Goal: Information Seeking & Learning: Understand process/instructions

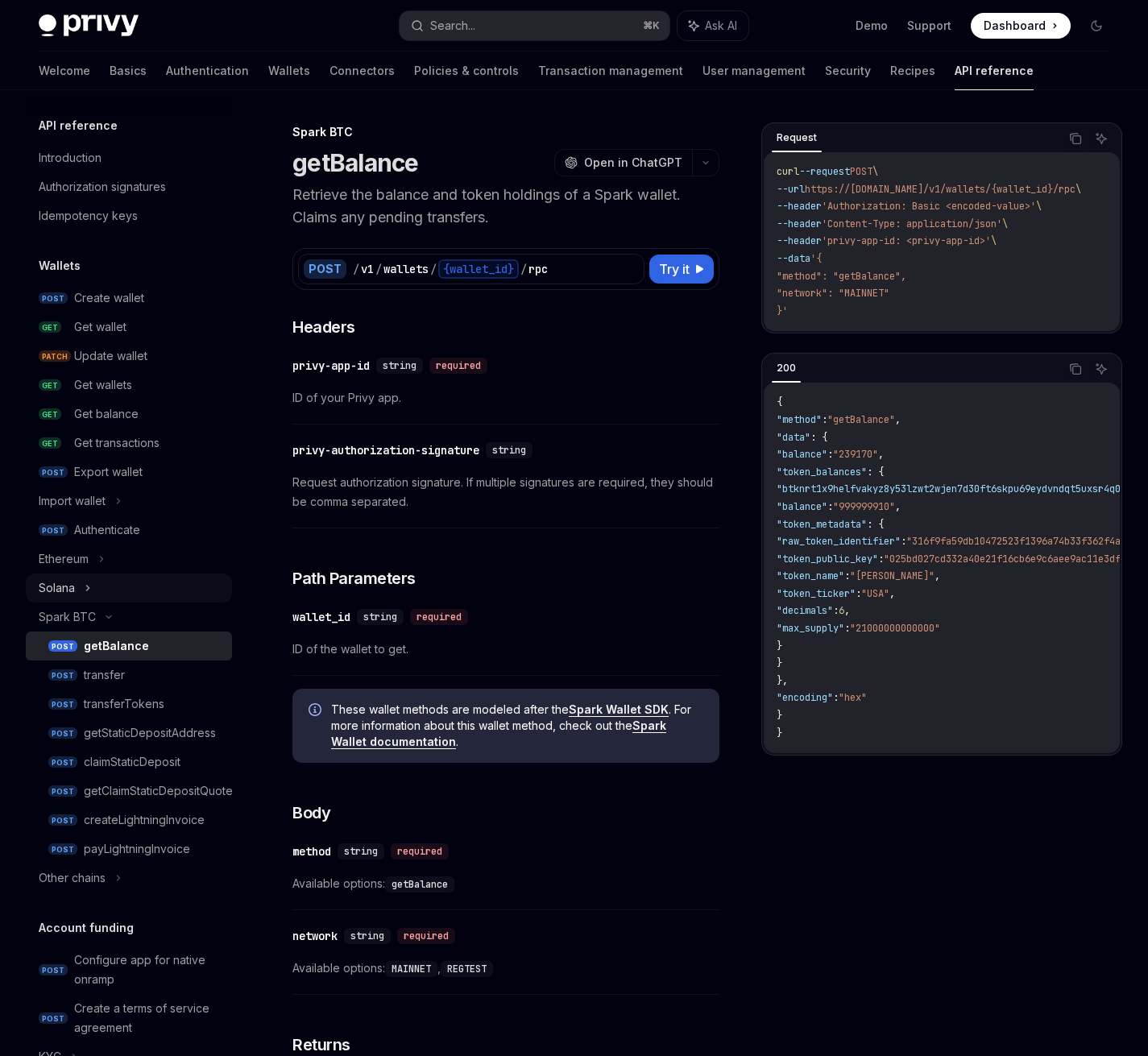
click at [81, 588] on div "Solana" at bounding box center [129, 588] width 206 height 29
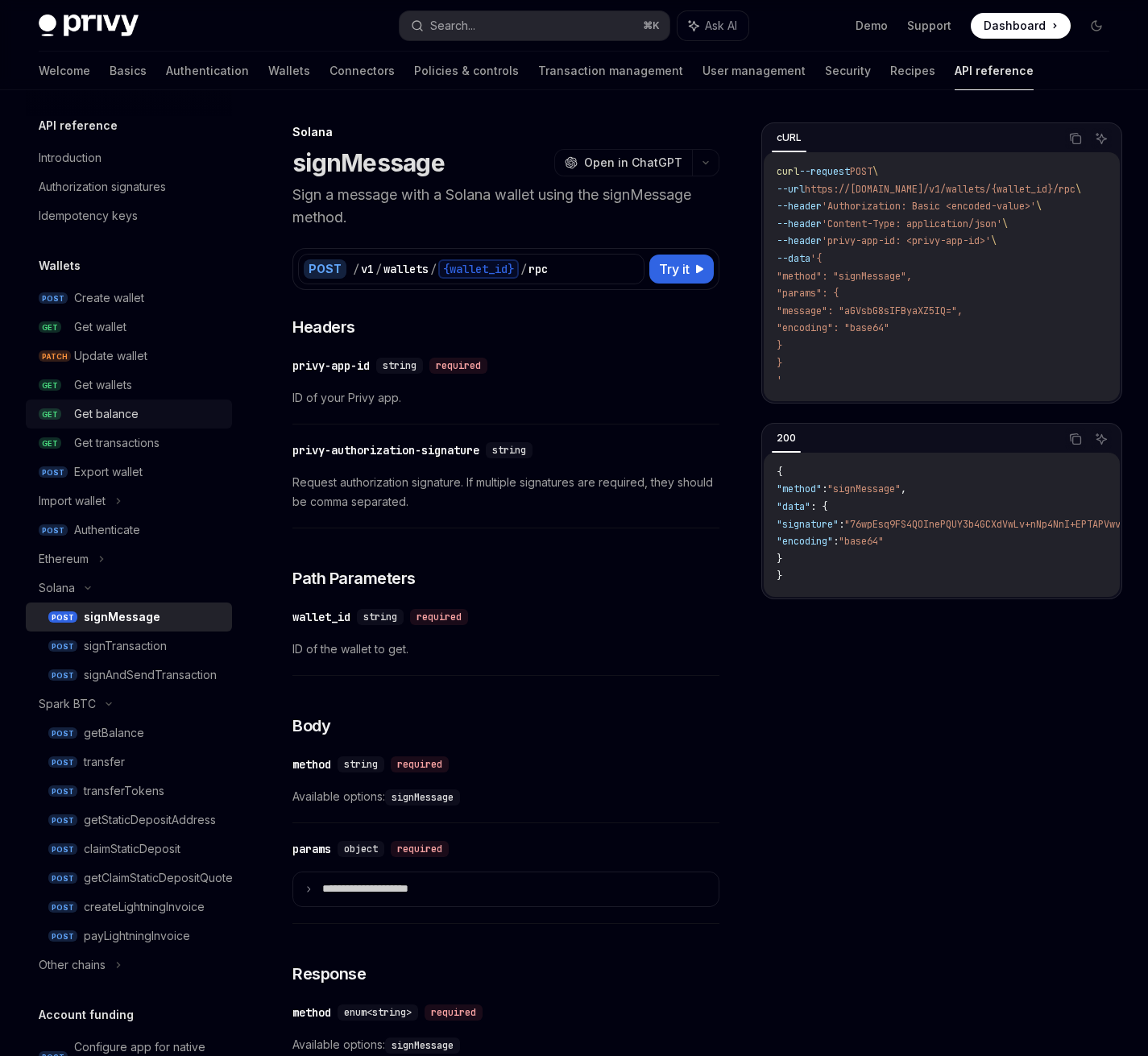
click at [119, 412] on div "Get balance" at bounding box center [106, 414] width 64 height 20
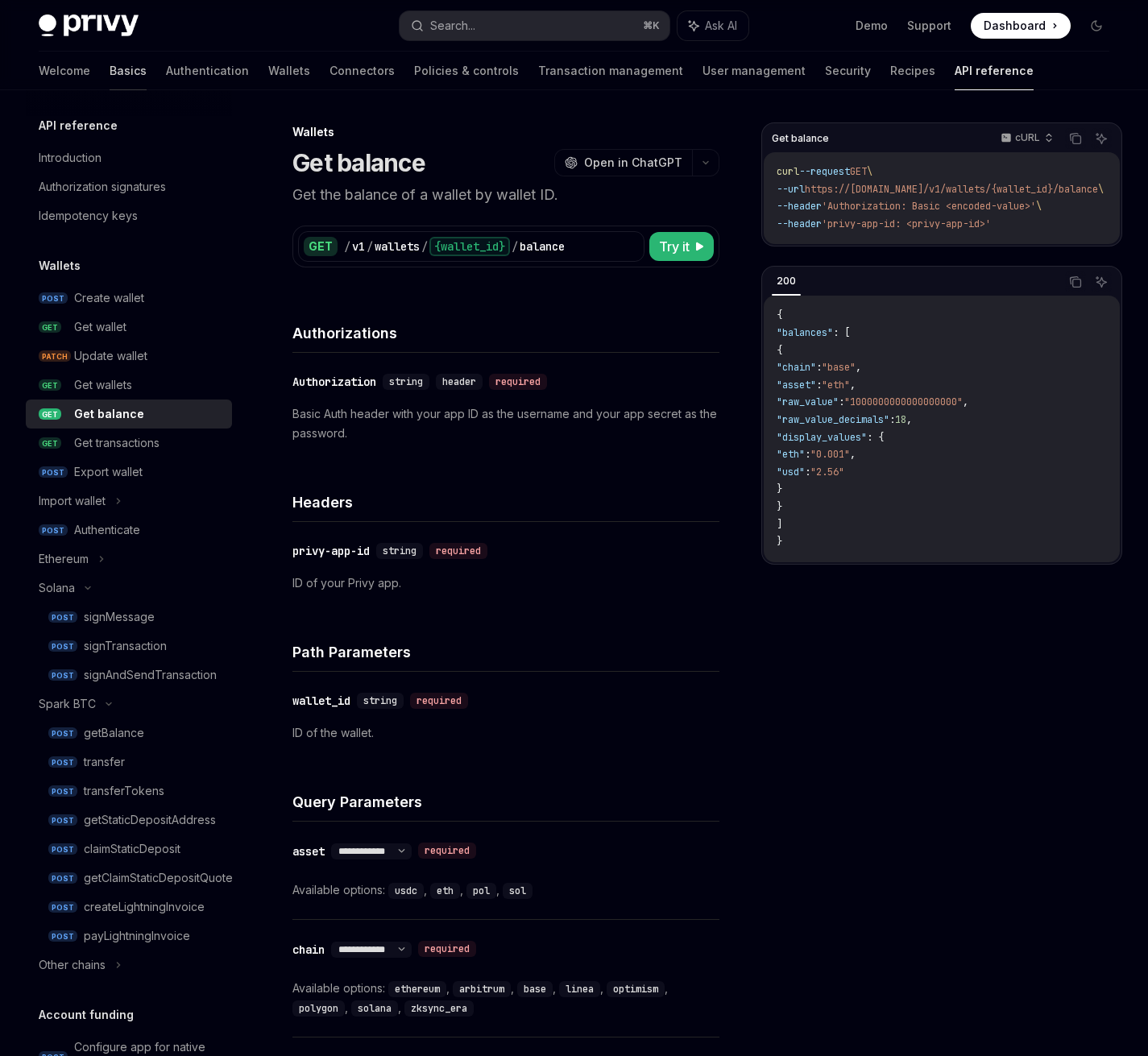
click at [110, 72] on link "Basics" at bounding box center [129, 71] width 37 height 39
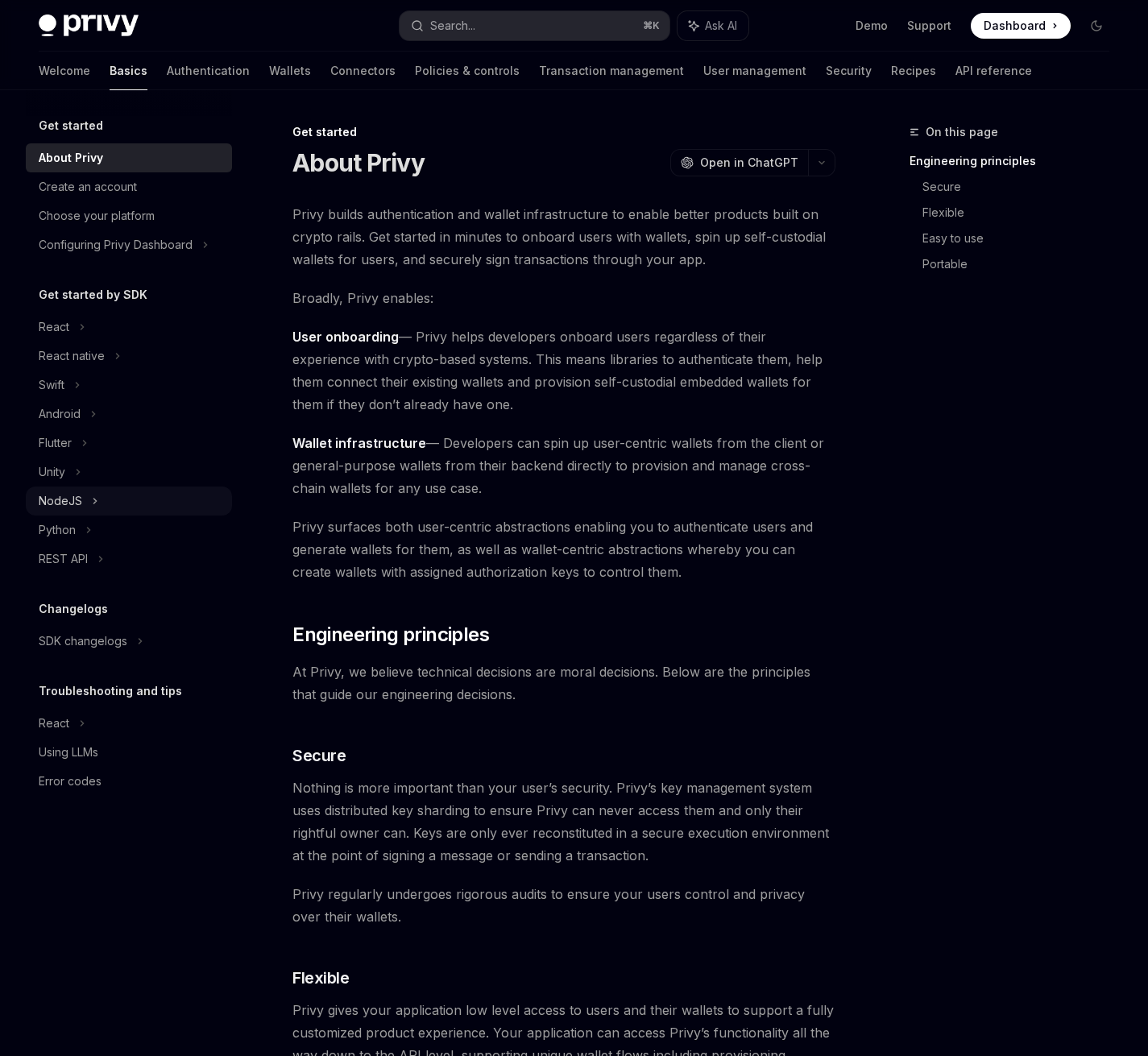
click at [50, 508] on div "NodeJS" at bounding box center [60, 501] width 43 height 20
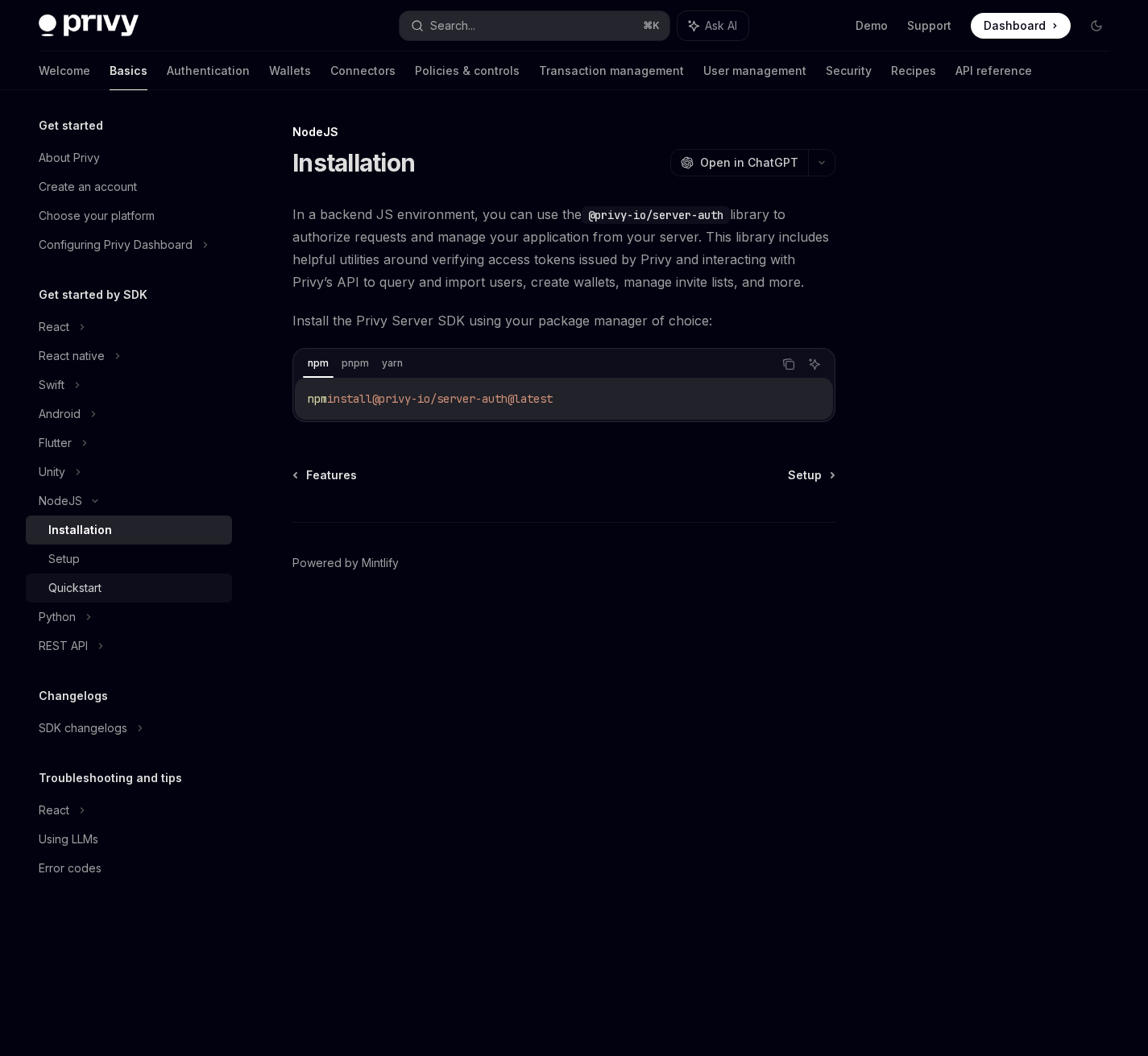
click at [79, 587] on div "Quickstart" at bounding box center [74, 588] width 53 height 20
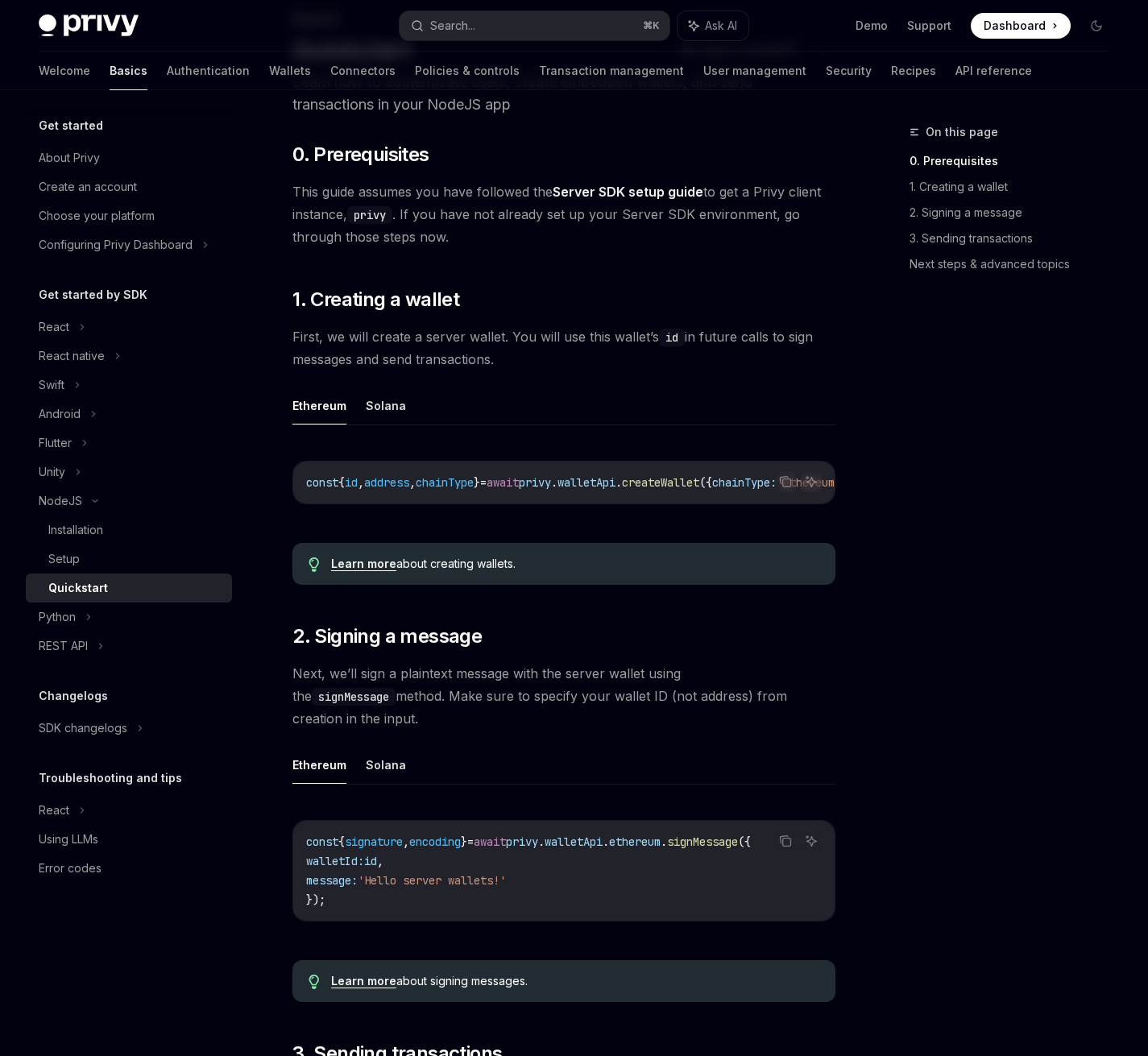
scroll to position [118, 0]
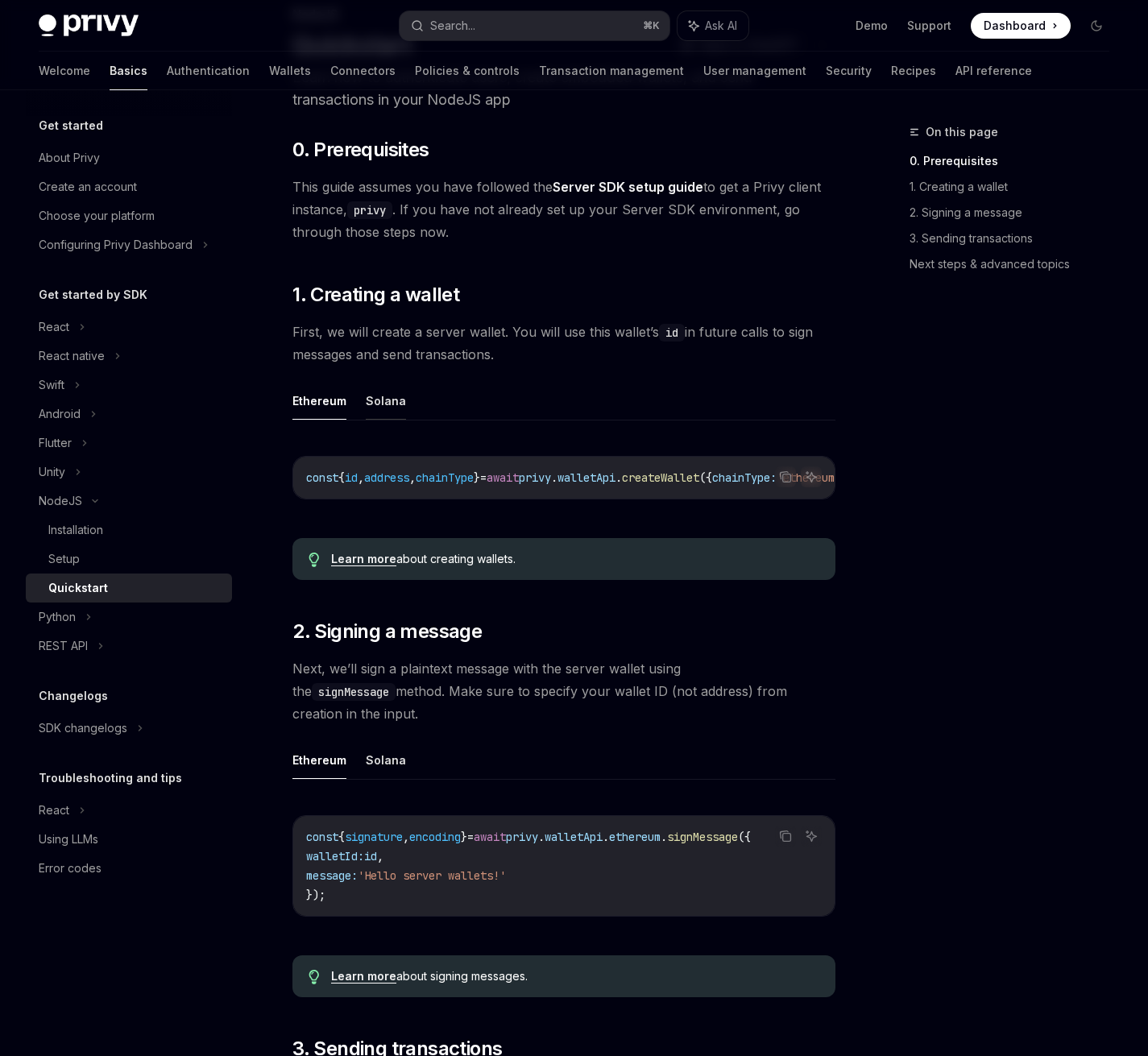
click at [381, 400] on button "Solana" at bounding box center [385, 400] width 40 height 38
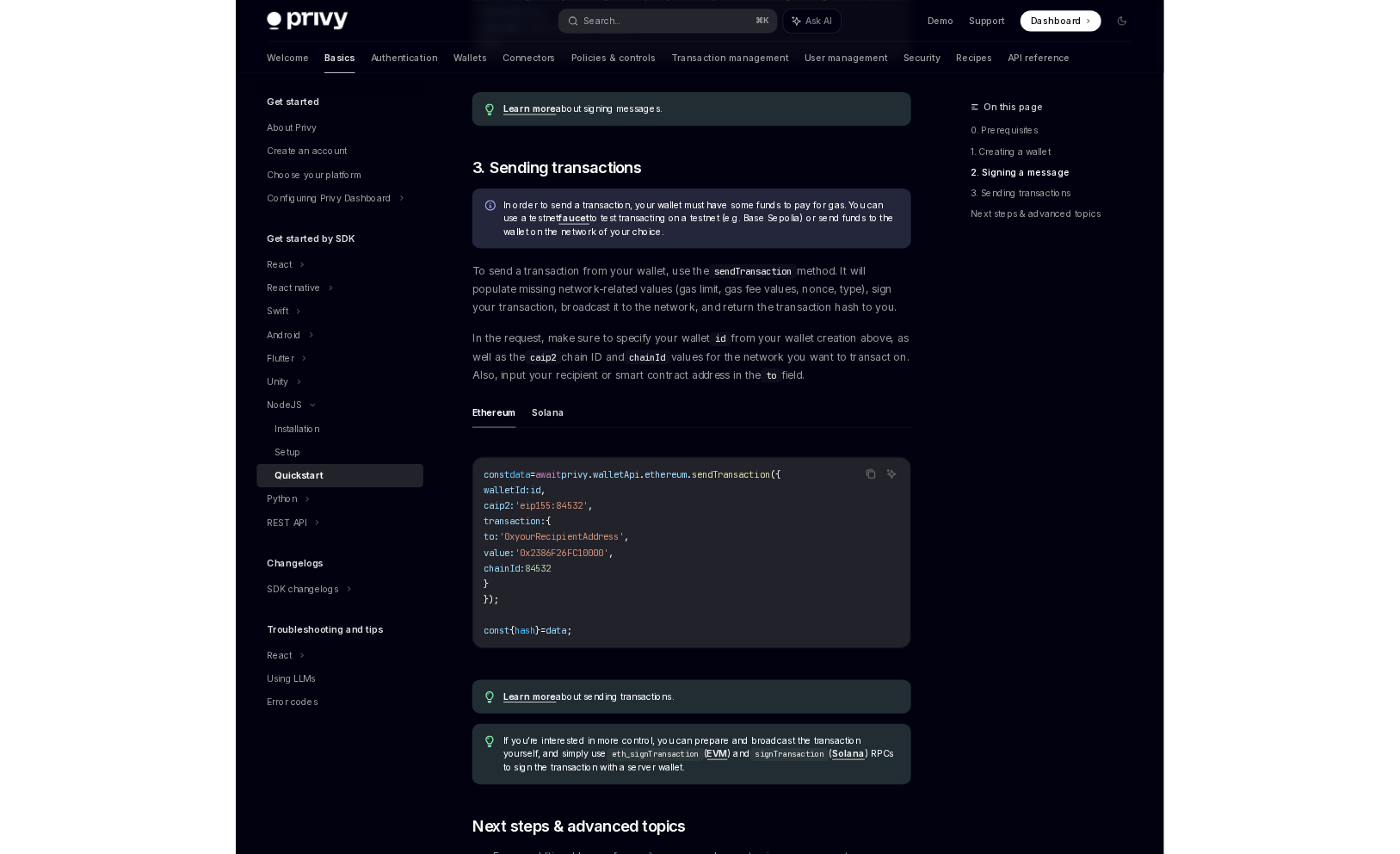
scroll to position [1151, 0]
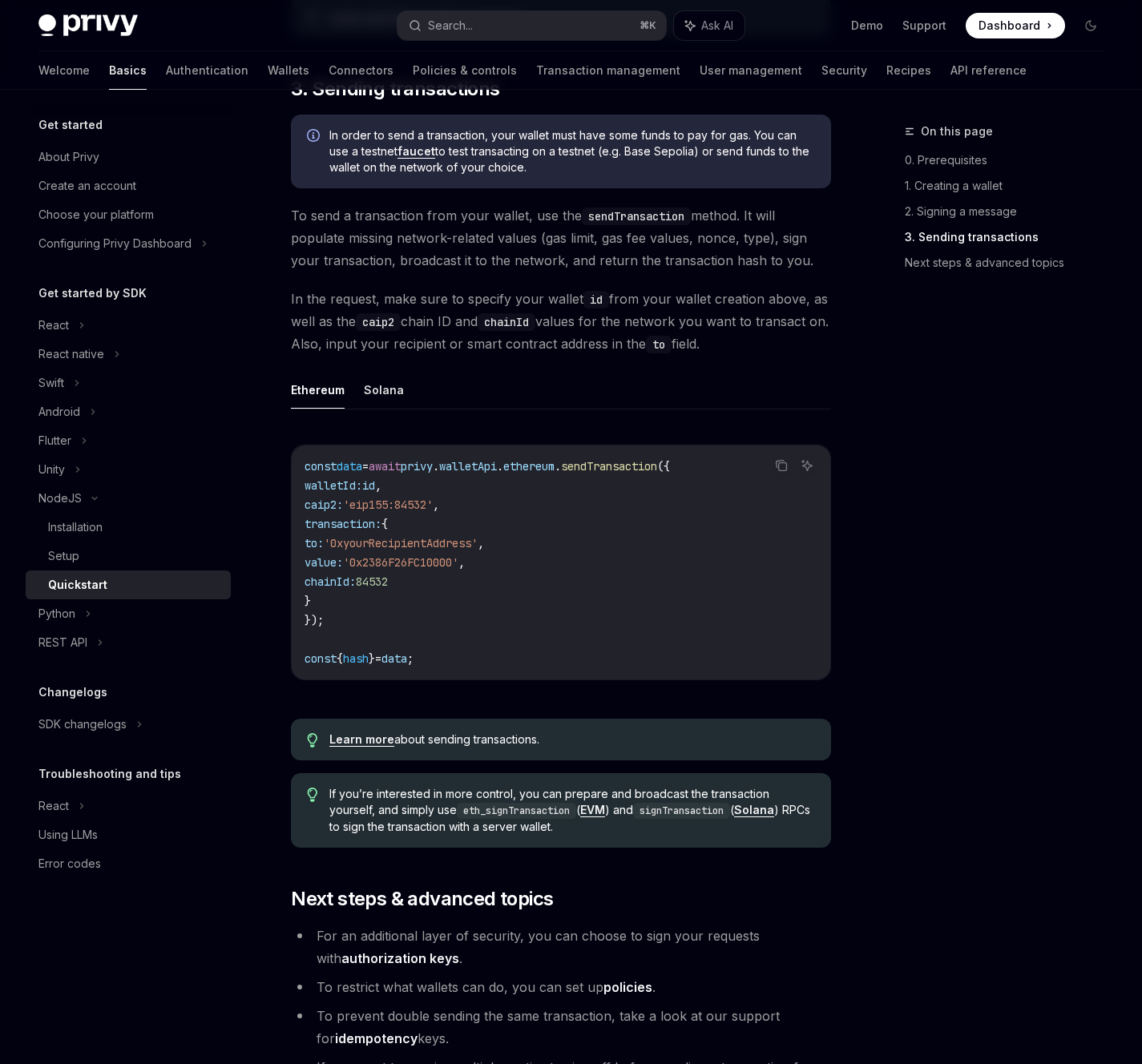
click at [937, 657] on div "On this page 0. Prerequisites 1. Creating a wallet 2. Signing a message 3. Send…" at bounding box center [994, 592] width 244 height 942
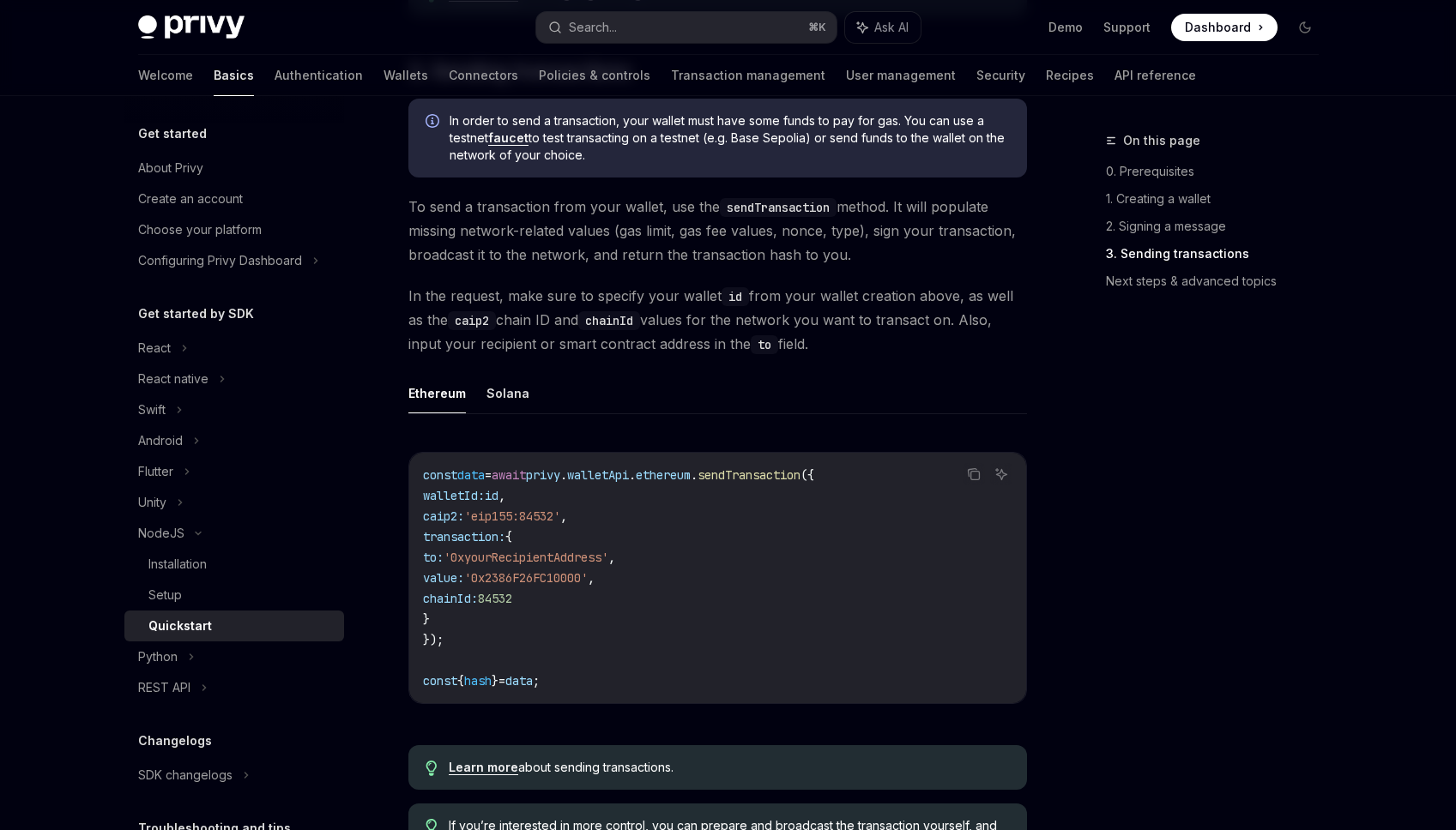
type textarea "*"
